Goal: Information Seeking & Learning: Learn about a topic

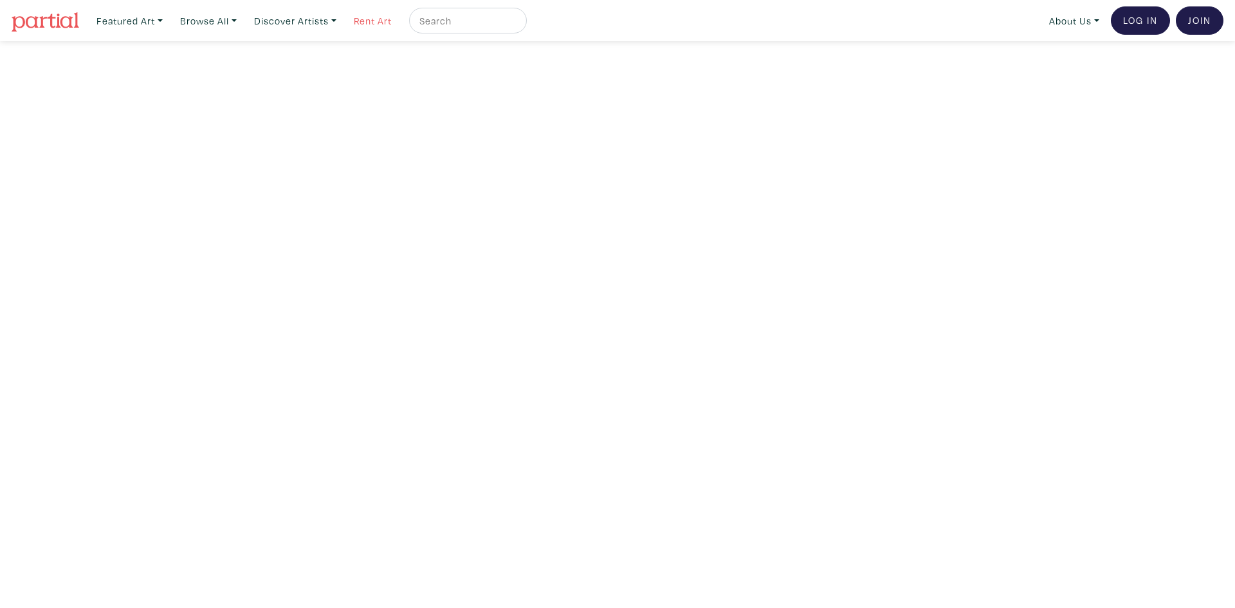
click at [376, 22] on link "Rent Art" at bounding box center [373, 21] width 50 height 26
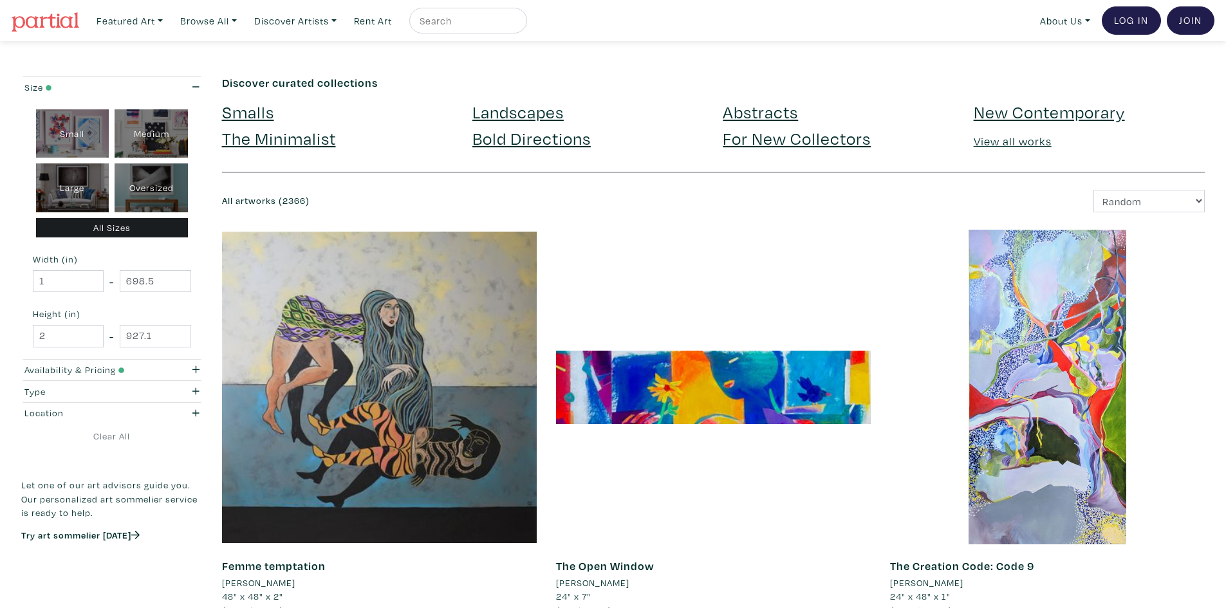
click at [34, 32] on link at bounding box center [46, 21] width 68 height 30
drag, startPoint x: 1155, startPoint y: 196, endPoint x: 1143, endPoint y: 208, distance: 16.4
click at [1155, 197] on select "Newest Random Price: Low to High Price: High to Low" at bounding box center [1148, 201] width 111 height 23
select select "id"
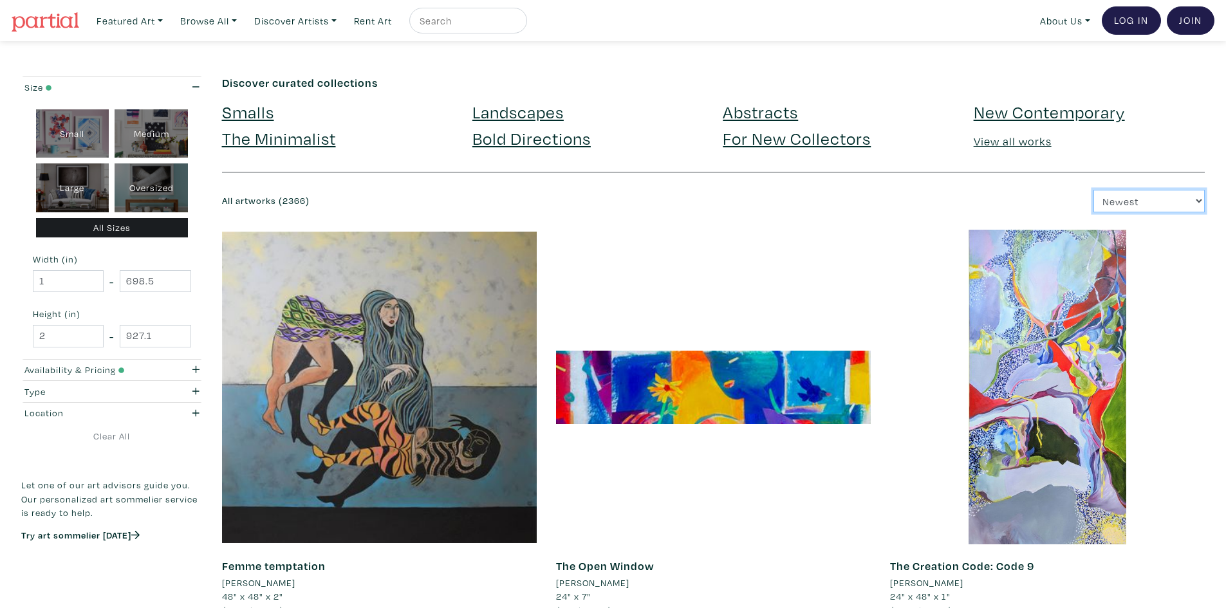
click at [1093, 190] on select "Newest Random Price: Low to High Price: High to Low" at bounding box center [1148, 201] width 111 height 23
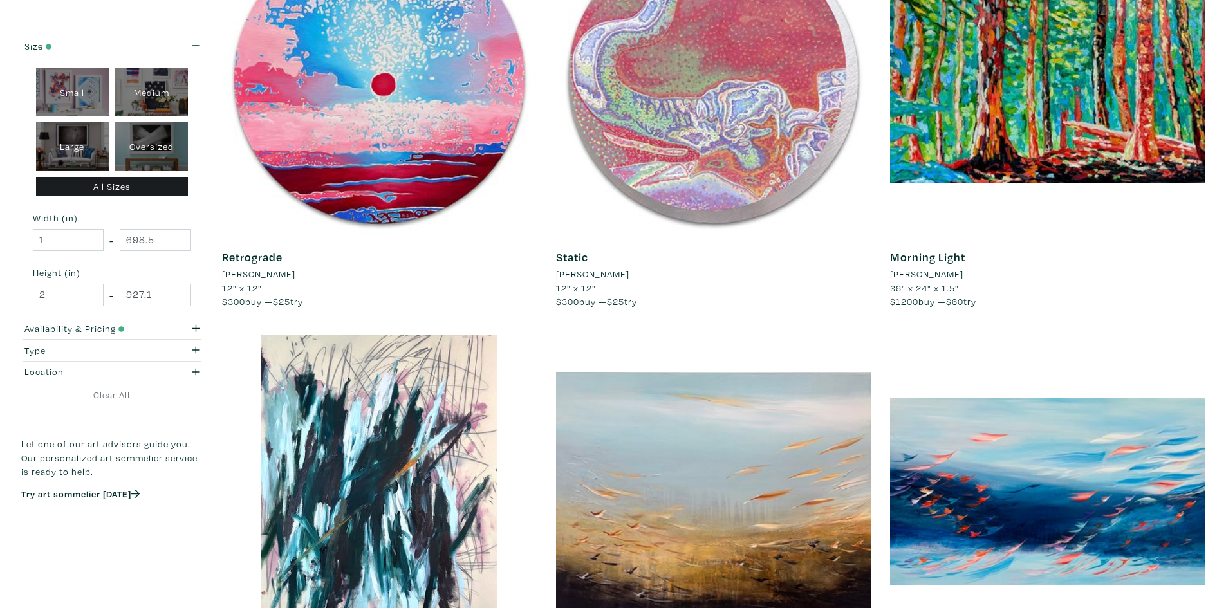
scroll to position [1287, 0]
